Goal: Task Accomplishment & Management: Manage account settings

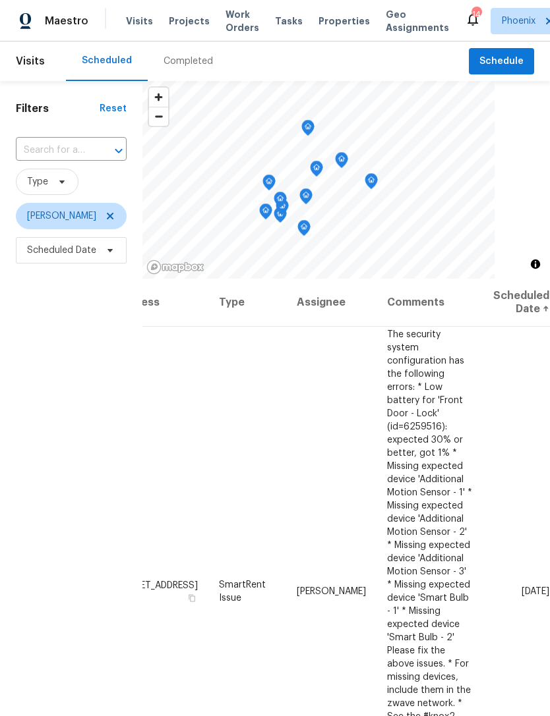
scroll to position [0, 108]
click at [0, 0] on span at bounding box center [0, 0] width 0 height 0
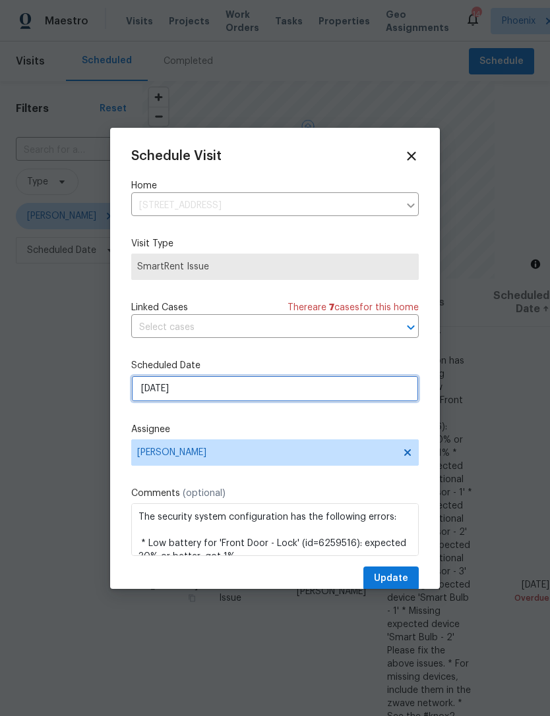
click at [211, 390] on input "10/6/2025" at bounding box center [274, 389] width 287 height 26
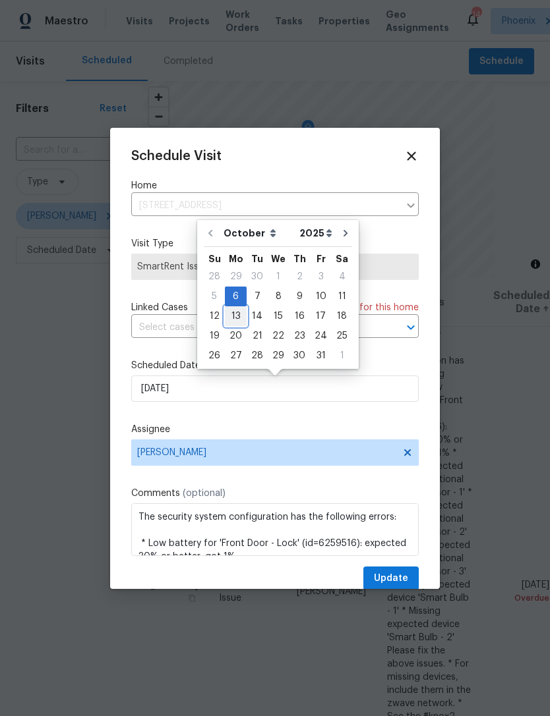
click at [238, 316] on div "13" at bounding box center [236, 316] width 22 height 18
type input "10/13/2025"
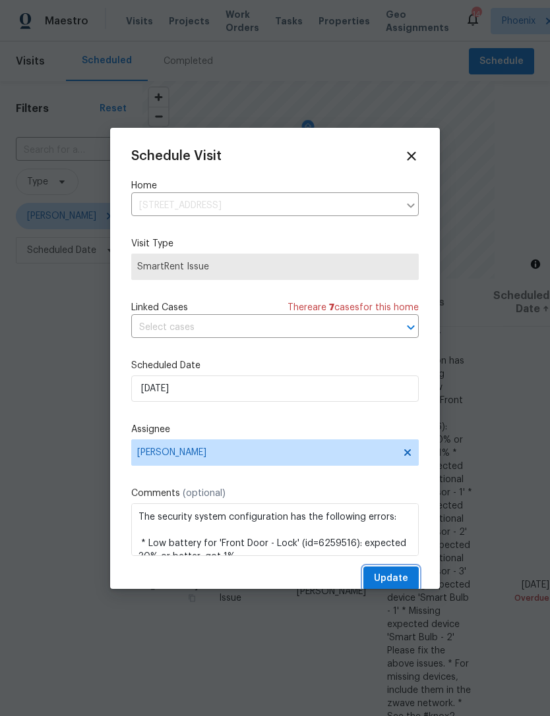
click at [390, 579] on span "Update" at bounding box center [391, 579] width 34 height 16
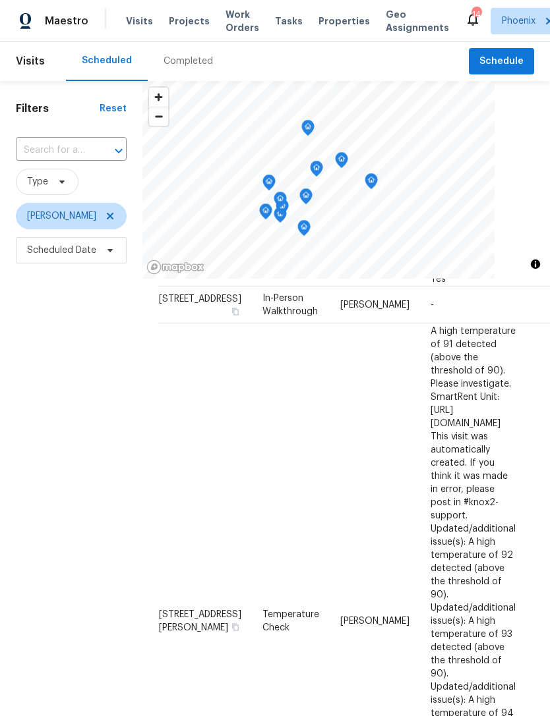
scroll to position [94, 0]
click at [231, 624] on icon "button" at bounding box center [235, 628] width 8 height 8
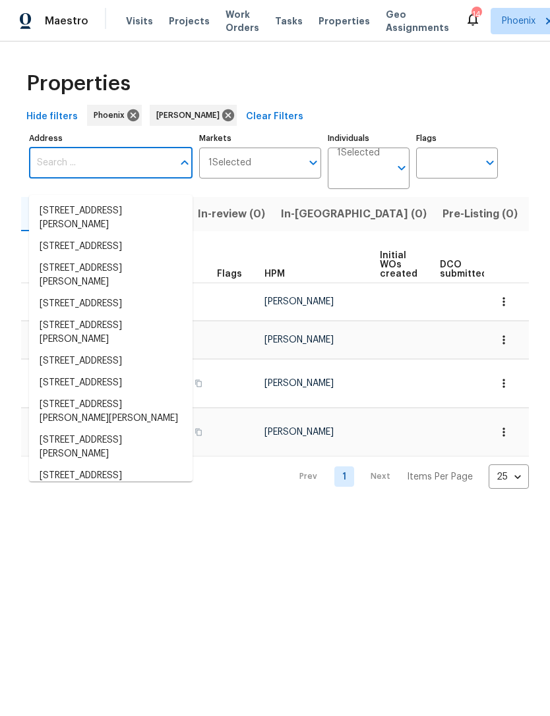
click at [80, 166] on input "Address" at bounding box center [101, 163] width 144 height 31
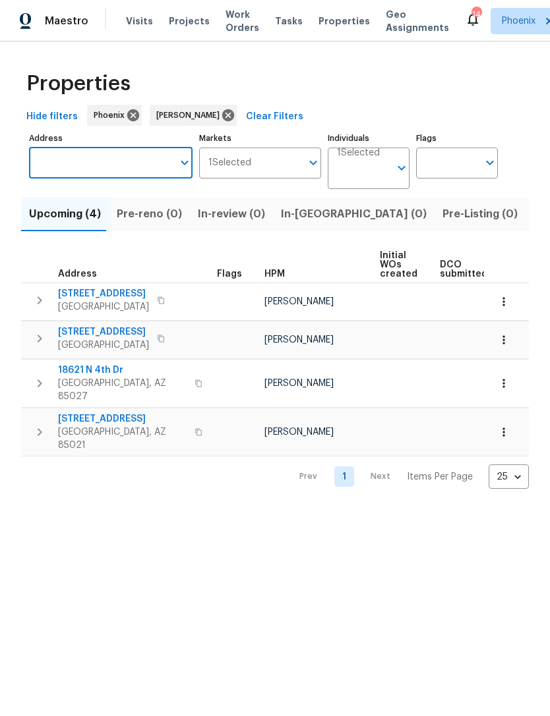
type input "[STREET_ADDRESS][PERSON_NAME]"
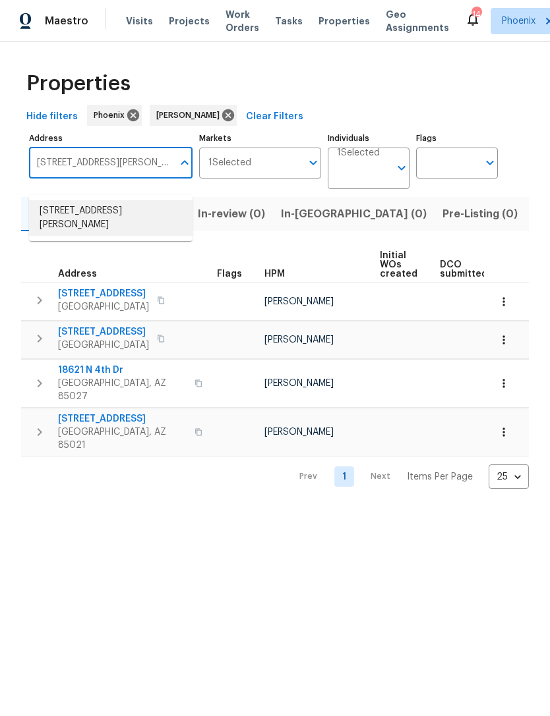
click at [111, 211] on li "4607 W Becker Ln Glendale AZ 85304" at bounding box center [110, 218] width 163 height 36
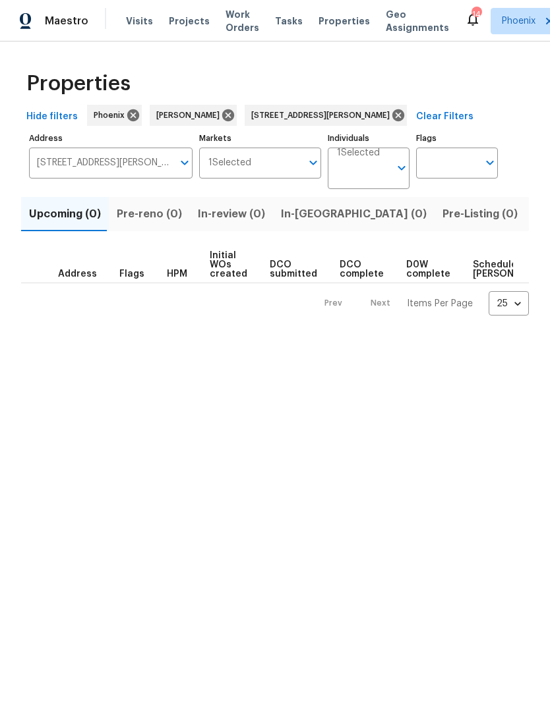
click at [533, 221] on span "Listed (1)" at bounding box center [556, 214] width 47 height 18
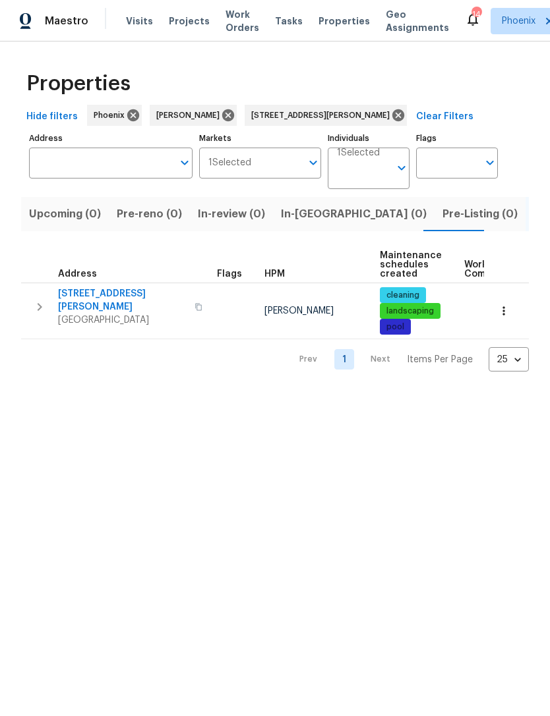
type input "4607 W Becker Ln Glendale AZ 85304"
click at [36, 311] on icon "button" at bounding box center [40, 307] width 16 height 16
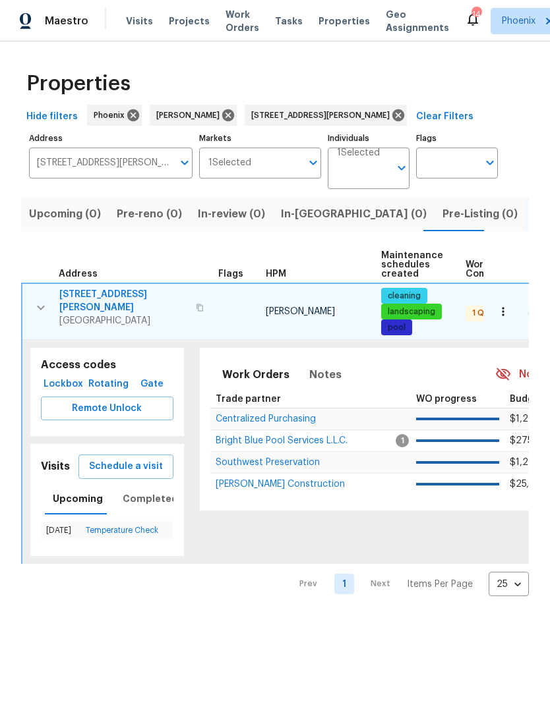
click at [266, 467] on span "Southwest Preservation" at bounding box center [268, 462] width 104 height 9
click at [40, 311] on icon "button" at bounding box center [41, 308] width 16 height 16
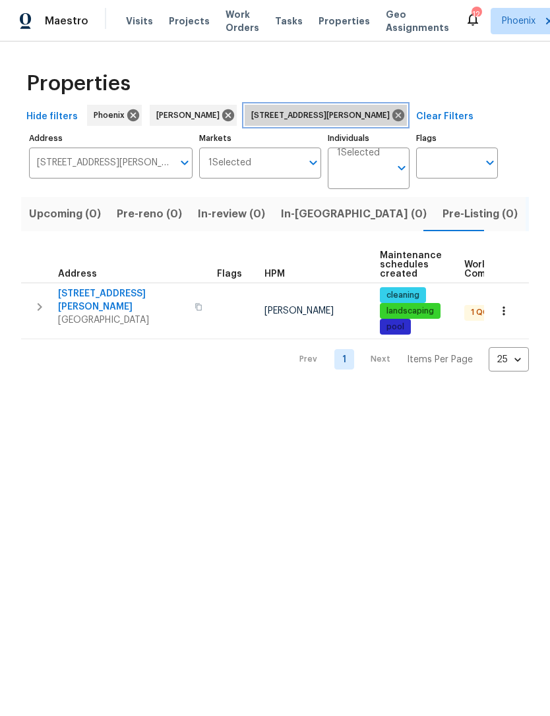
click at [399, 121] on icon at bounding box center [398, 115] width 12 height 12
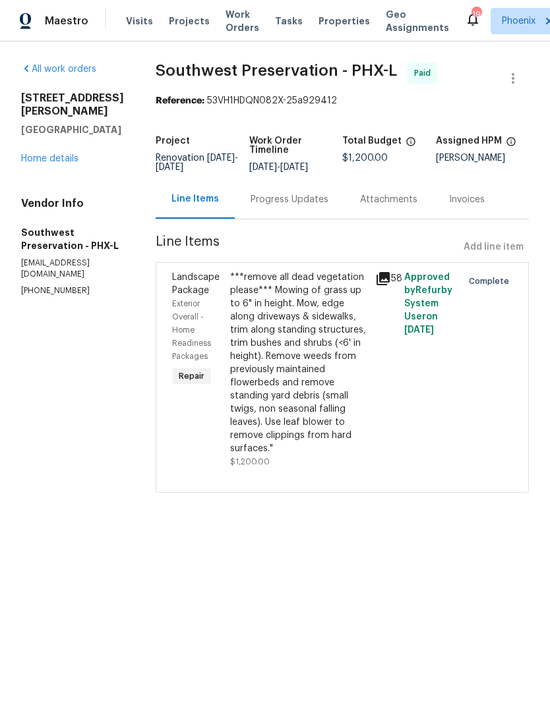
click at [63, 161] on link "Home details" at bounding box center [49, 158] width 57 height 9
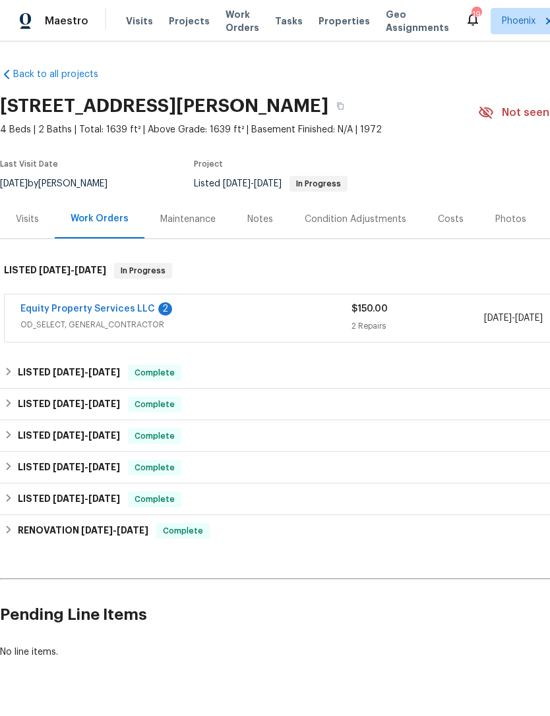
click at [136, 314] on link "Equity Property Services LLC" at bounding box center [87, 309] width 134 height 9
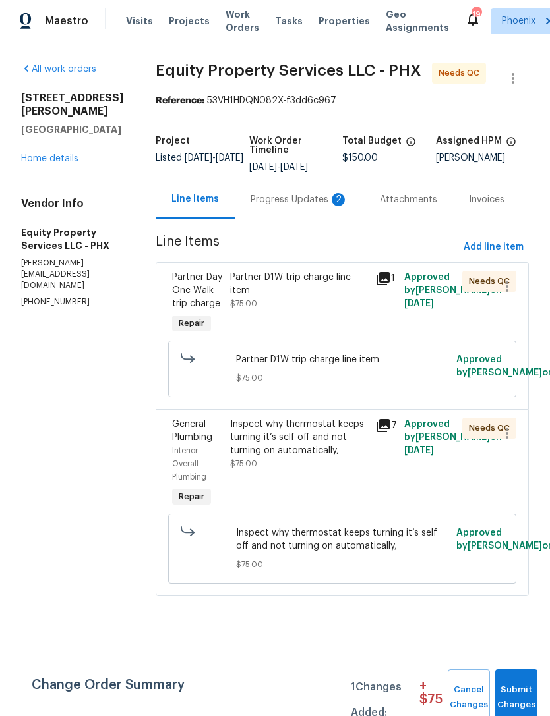
click at [296, 206] on div "Progress Updates 2" at bounding box center [299, 199] width 98 height 13
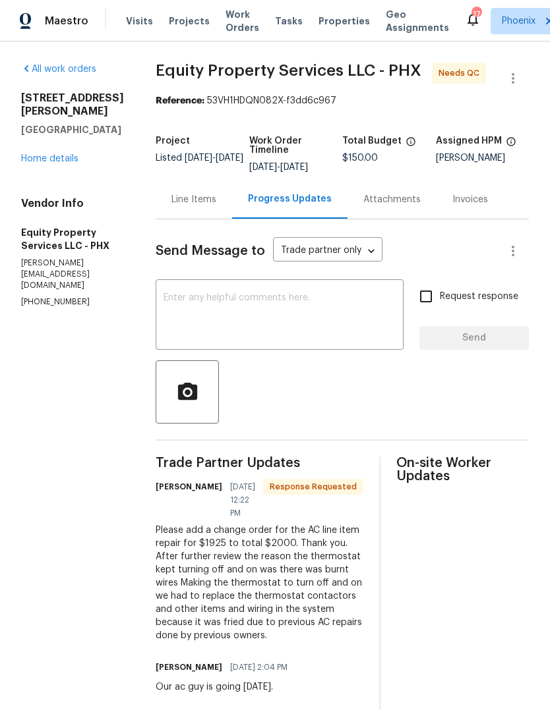
scroll to position [31, 0]
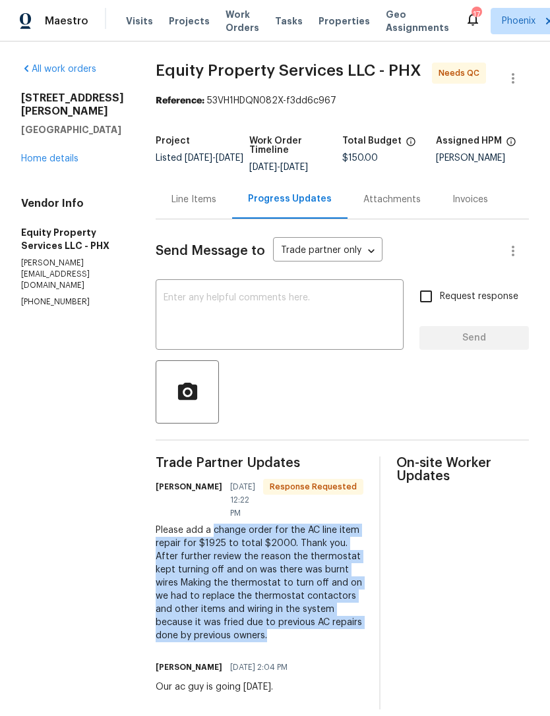
copy div "change order for the AC line item repair for $1925 to total $2000. Thank you. A…"
click at [188, 193] on div "Line Items" at bounding box center [193, 199] width 45 height 13
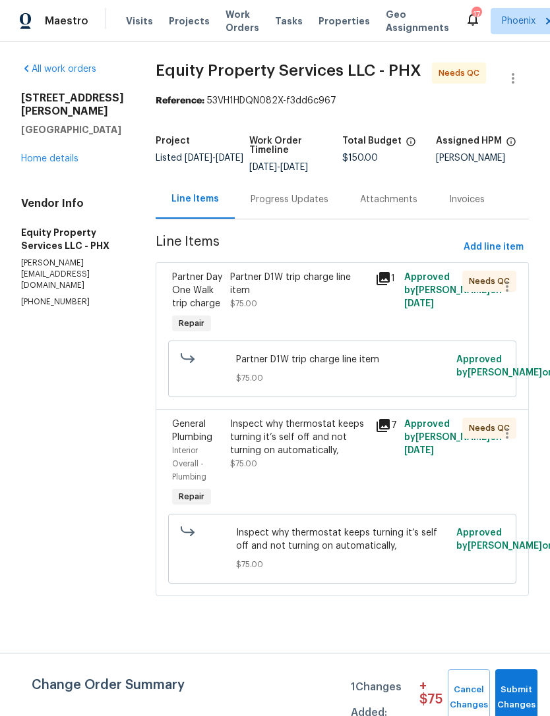
click at [306, 206] on div "Progress Updates" at bounding box center [289, 199] width 78 height 13
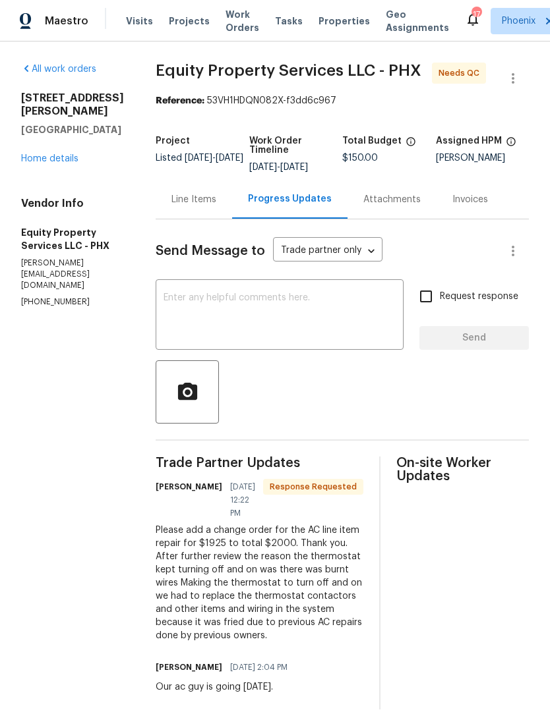
click at [186, 200] on div "Line Items" at bounding box center [194, 199] width 76 height 39
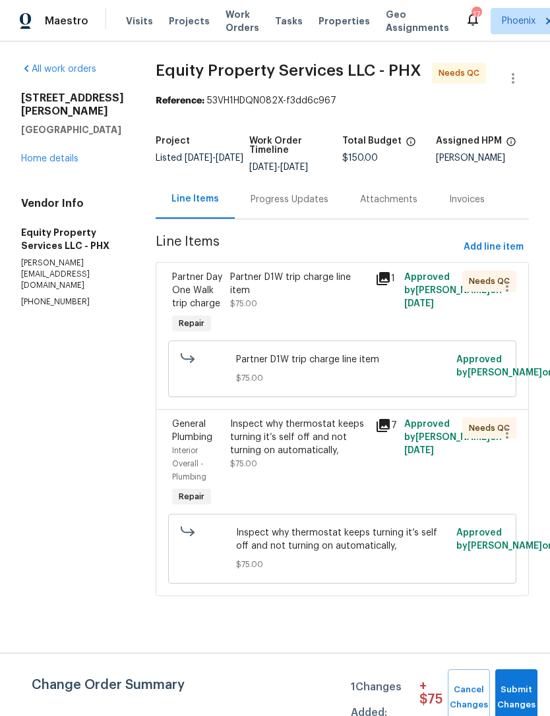
click at [308, 457] on div "Inspect why thermostat keeps turning it’s self off and not turning on automatic…" at bounding box center [298, 438] width 137 height 40
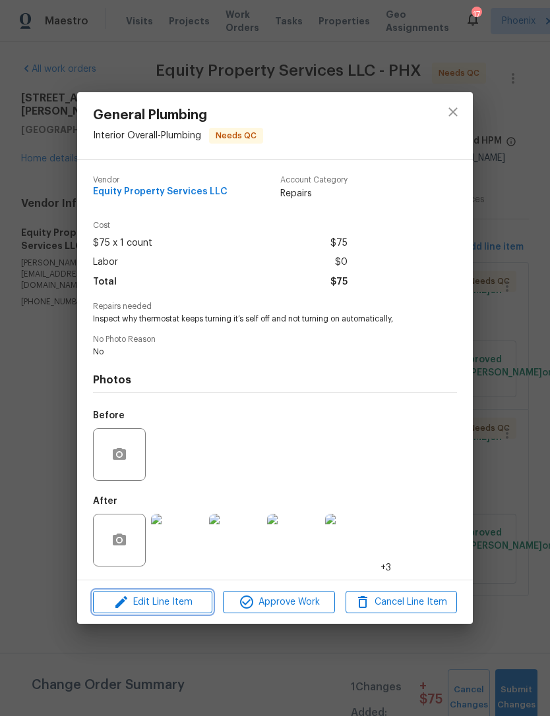
click at [167, 602] on span "Edit Line Item" at bounding box center [152, 603] width 111 height 16
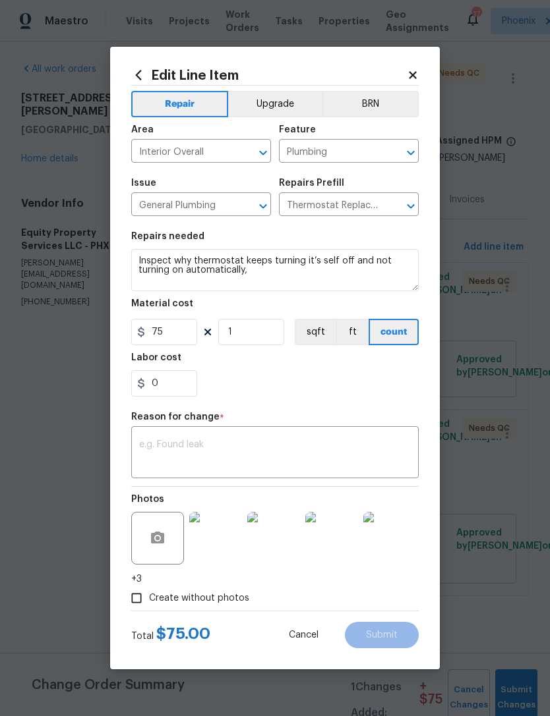
click at [219, 459] on textarea at bounding box center [275, 454] width 272 height 28
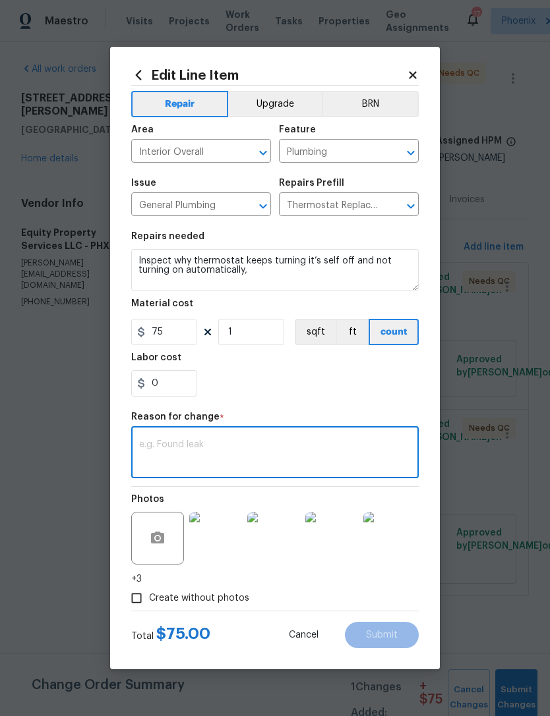
click at [174, 450] on textarea at bounding box center [275, 454] width 272 height 28
paste textarea "change order for the AC line item repair for $1925 to total $2000. Thank you. A…"
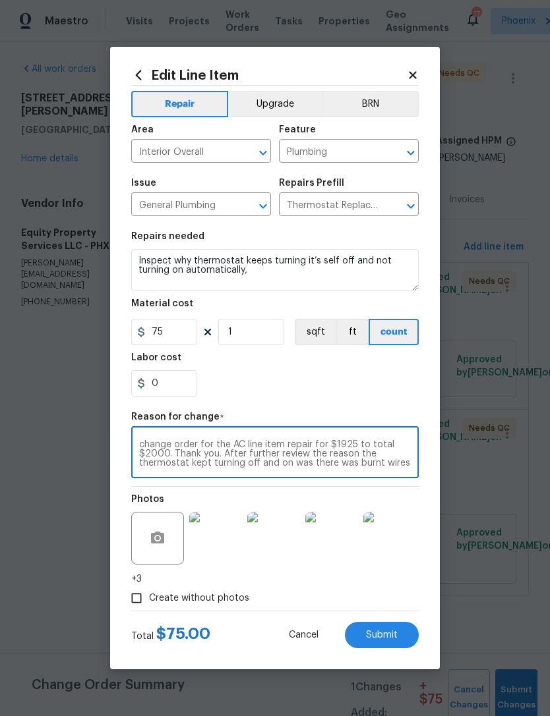
type textarea "change order for the AC line item repair for $1925 to total $2000. Thank you. A…"
click at [192, 332] on input "75" at bounding box center [164, 332] width 66 height 26
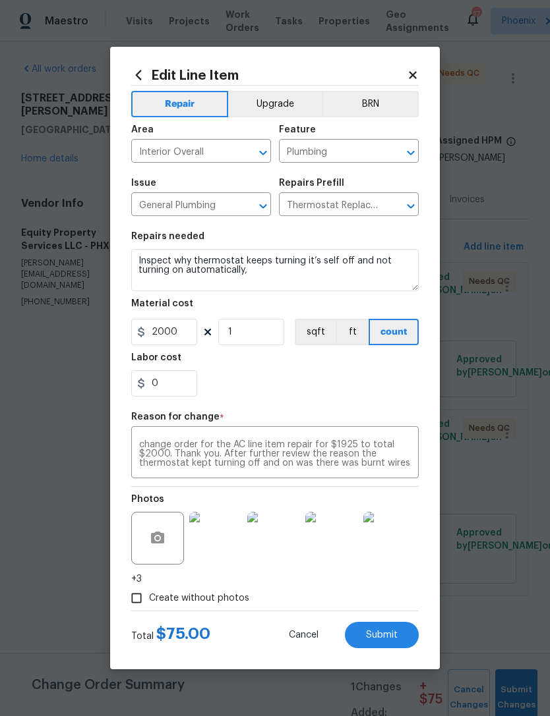
click at [331, 393] on div "0" at bounding box center [274, 383] width 287 height 26
click at [388, 634] on span "Submit" at bounding box center [382, 636] width 32 height 10
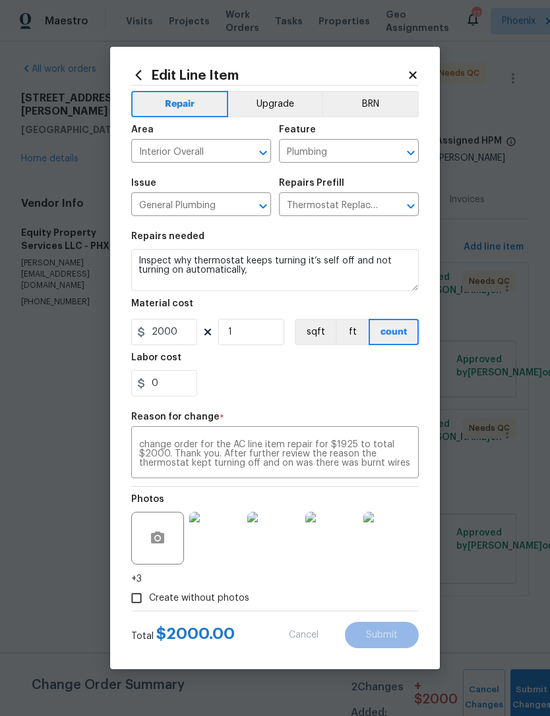
type input "75"
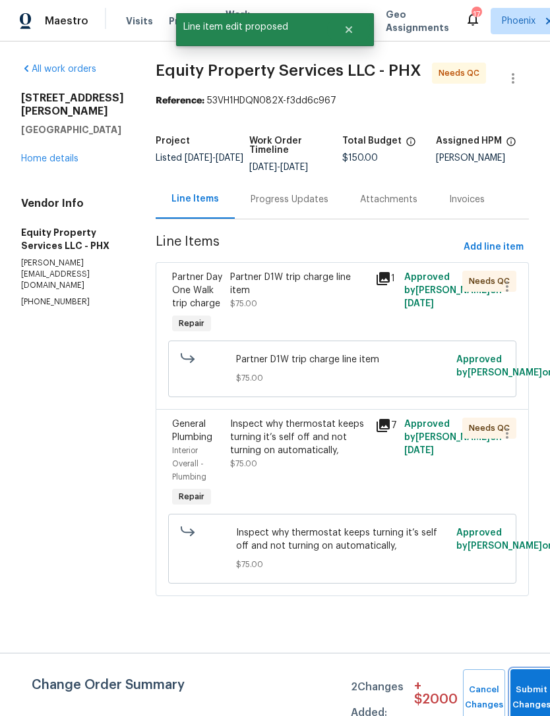
click at [523, 694] on button "Submit Changes" at bounding box center [531, 698] width 42 height 57
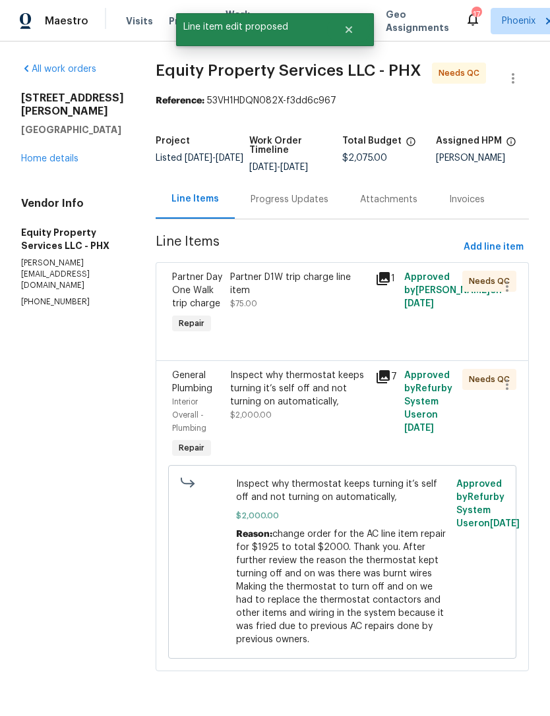
click at [258, 206] on div "Progress Updates" at bounding box center [289, 199] width 78 height 13
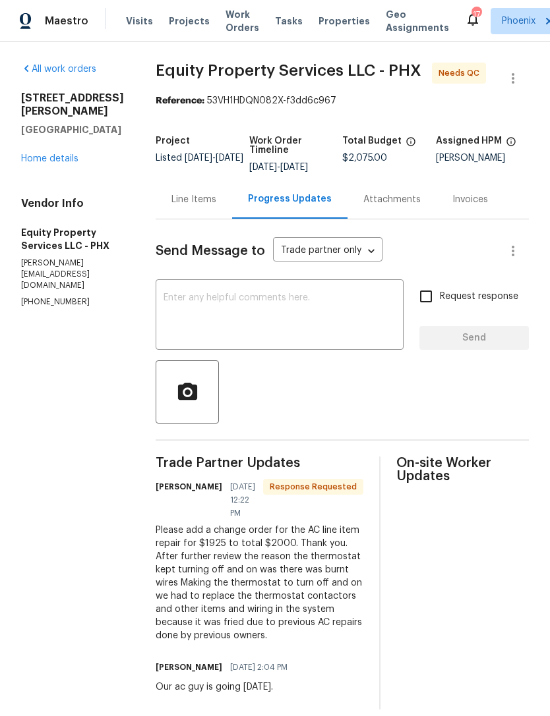
click at [236, 339] on textarea at bounding box center [279, 316] width 232 height 46
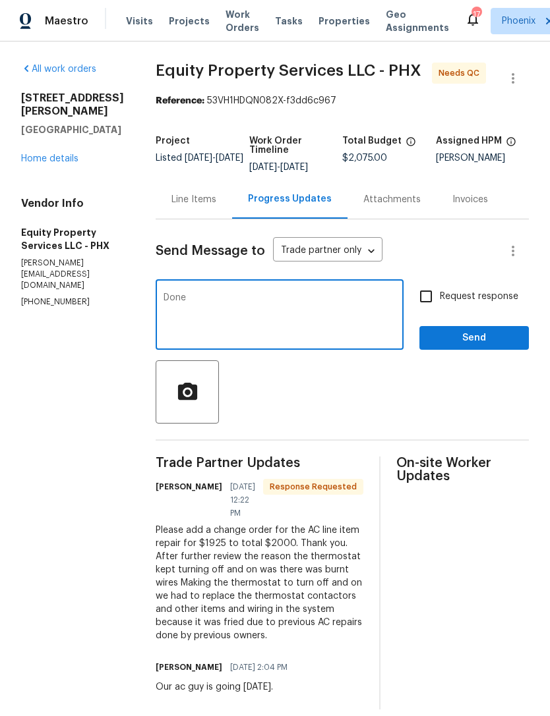
type textarea "Done"
click at [375, 419] on div at bounding box center [342, 392] width 373 height 63
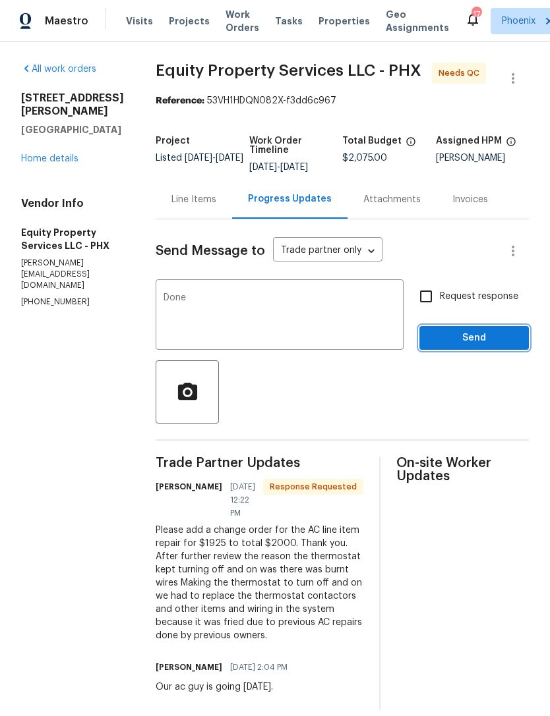
click at [479, 347] on span "Send" at bounding box center [474, 338] width 88 height 16
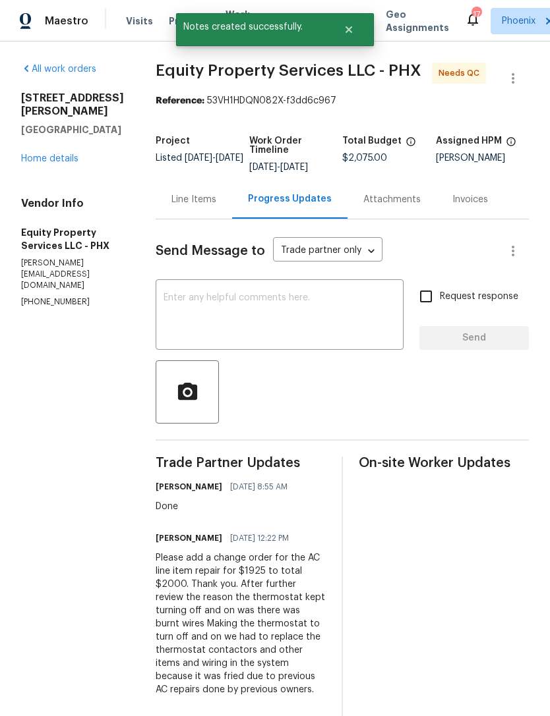
click at [171, 206] on div "Line Items" at bounding box center [193, 199] width 45 height 13
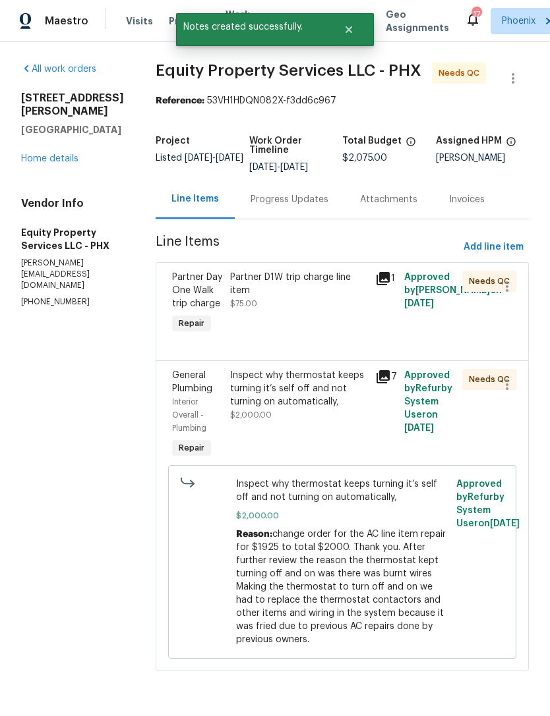
click at [291, 308] on div "Partner D1W trip charge line item $75.00" at bounding box center [298, 291] width 137 height 40
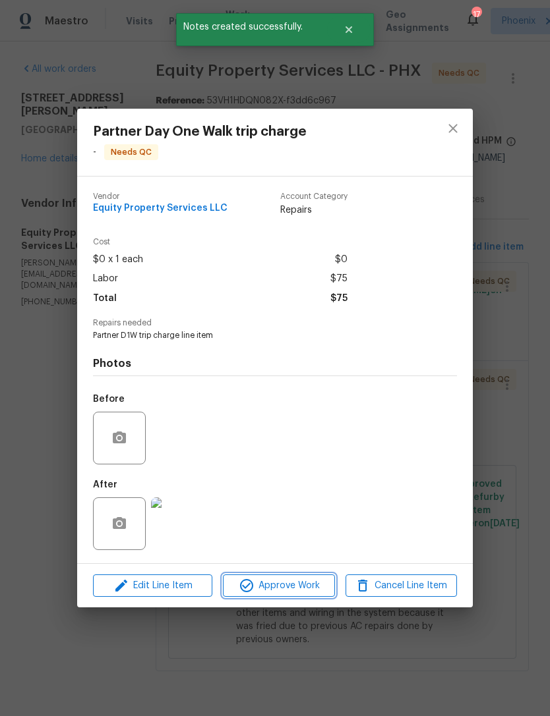
click at [307, 585] on span "Approve Work" at bounding box center [278, 586] width 103 height 16
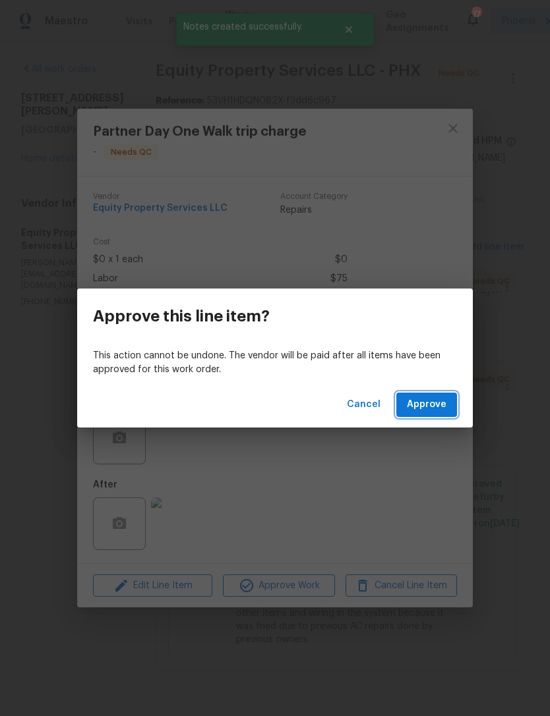
click at [434, 405] on span "Approve" at bounding box center [427, 405] width 40 height 16
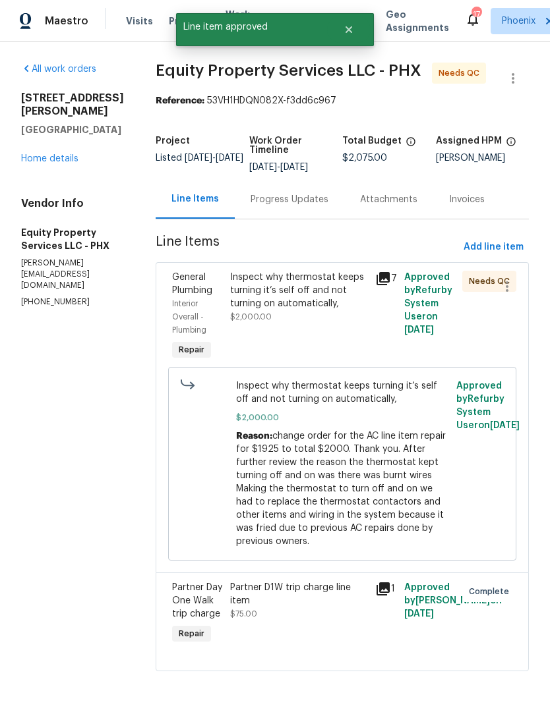
click at [254, 310] on div "Inspect why thermostat keeps turning it’s self off and not turning on automatic…" at bounding box center [298, 291] width 137 height 40
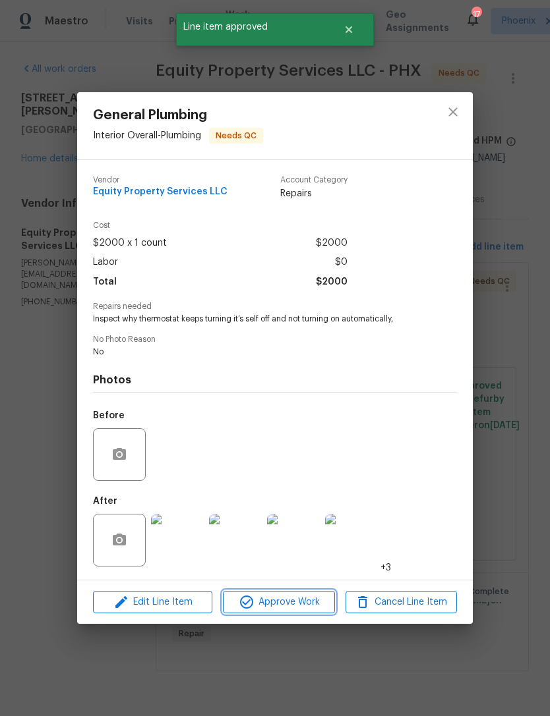
click at [306, 599] on span "Approve Work" at bounding box center [278, 603] width 103 height 16
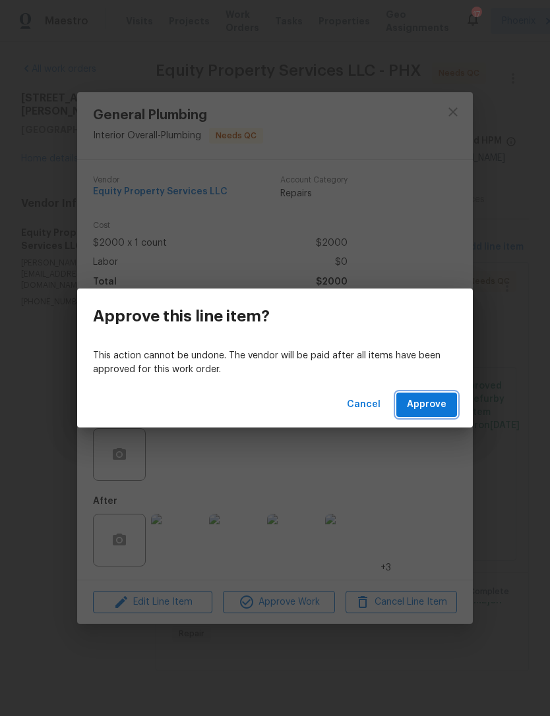
click at [428, 405] on span "Approve" at bounding box center [427, 405] width 40 height 16
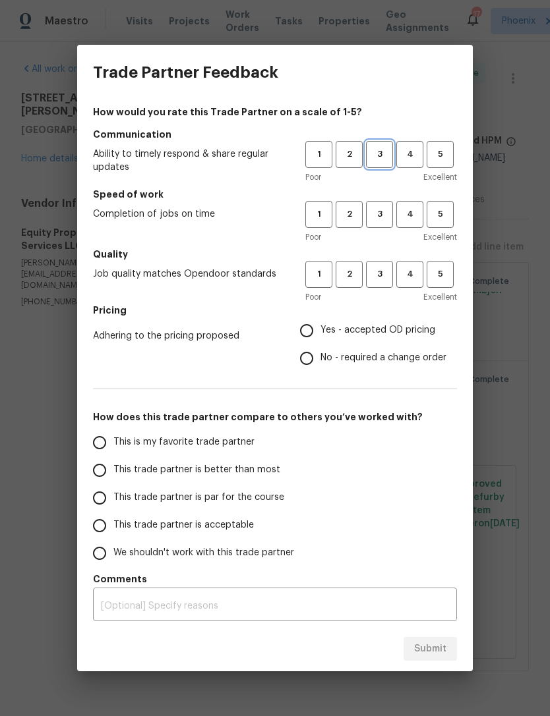
click at [385, 151] on span "3" at bounding box center [379, 154] width 24 height 15
click at [389, 210] on span "3" at bounding box center [379, 214] width 24 height 15
click at [397, 267] on button "4" at bounding box center [409, 274] width 27 height 27
click at [312, 356] on input "No - required a change order" at bounding box center [307, 359] width 28 height 28
radio input "true"
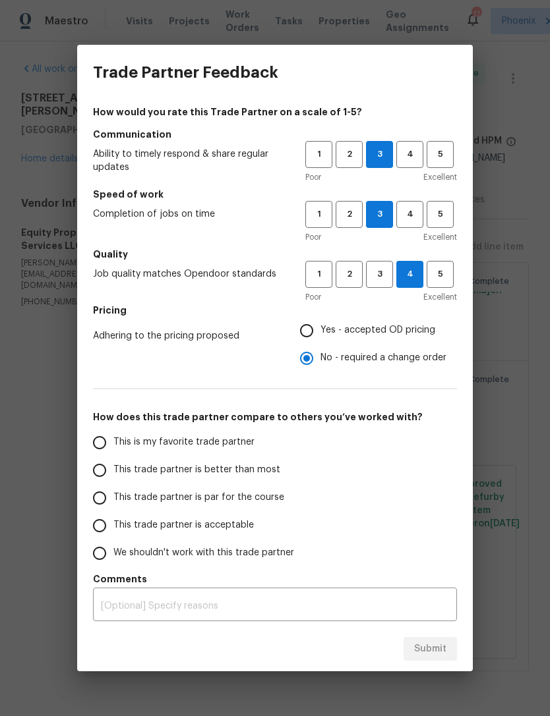
click at [117, 438] on span "This is my favorite trade partner" at bounding box center [183, 443] width 141 height 14
click at [113, 438] on input "This is my favorite trade partner" at bounding box center [100, 443] width 28 height 28
click at [440, 649] on span "Submit" at bounding box center [430, 649] width 32 height 16
radio input "true"
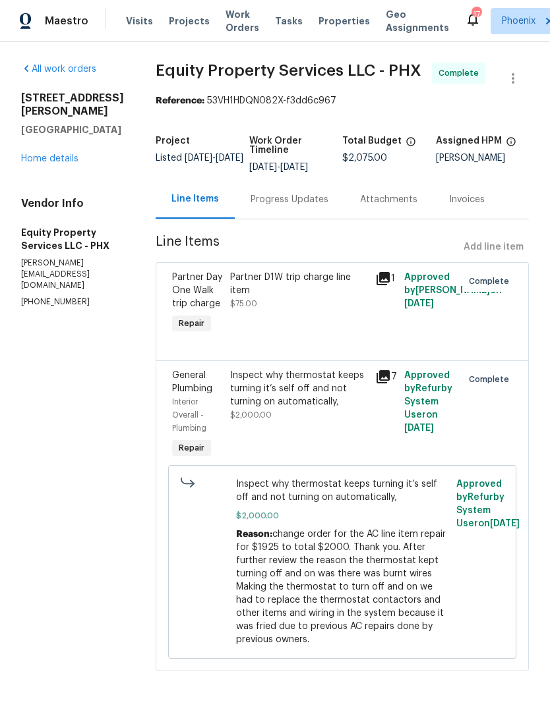
click at [69, 163] on link "Home details" at bounding box center [49, 158] width 57 height 9
